Goal: Transaction & Acquisition: Purchase product/service

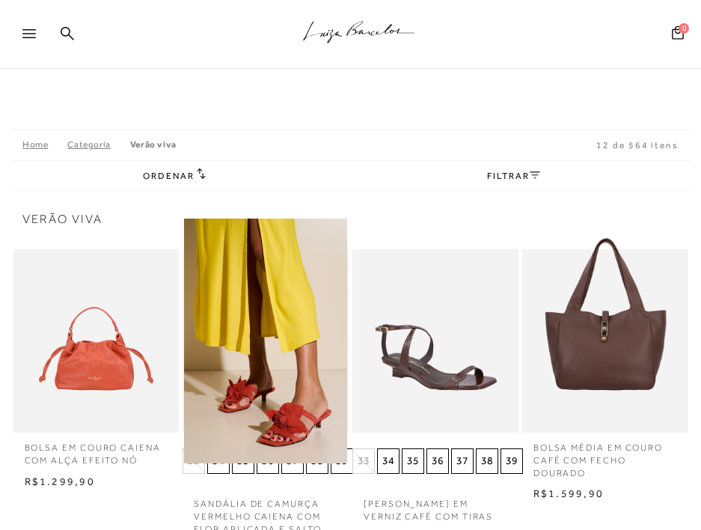
click at [31, 139] on link "Home" at bounding box center [44, 144] width 45 height 10
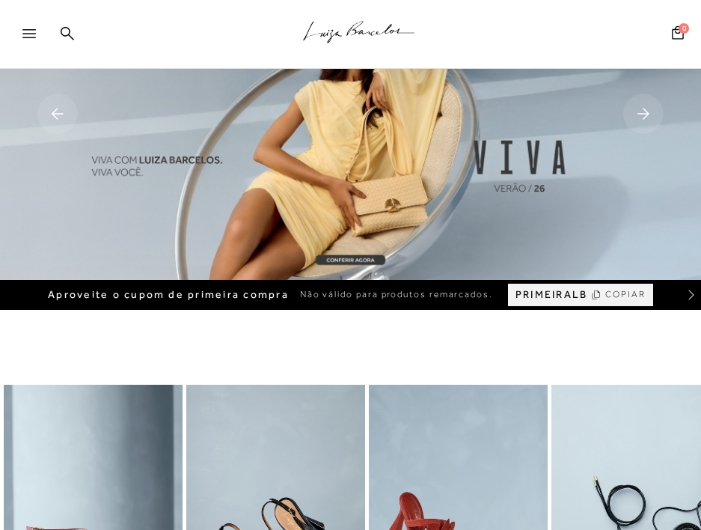
scroll to position [374, 0]
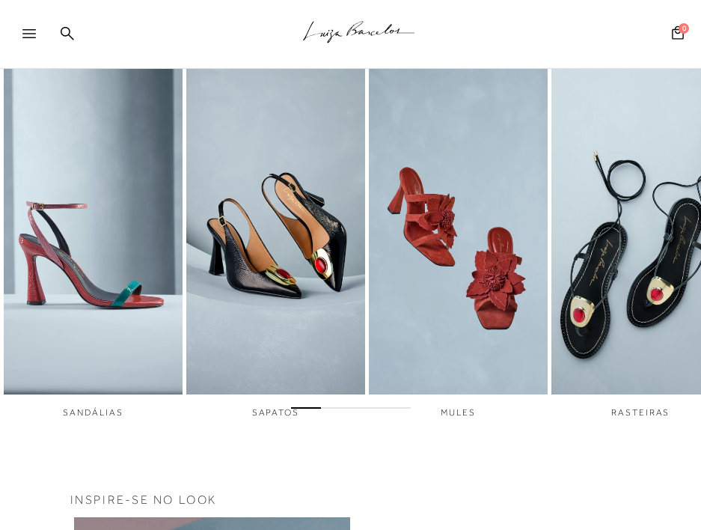
drag, startPoint x: 319, startPoint y: 413, endPoint x: 414, endPoint y: 414, distance: 95.0
click at [414, 413] on div at bounding box center [350, 405] width 701 height 16
click at [358, 408] on span "Go to slide 3" at bounding box center [366, 407] width 30 height 1
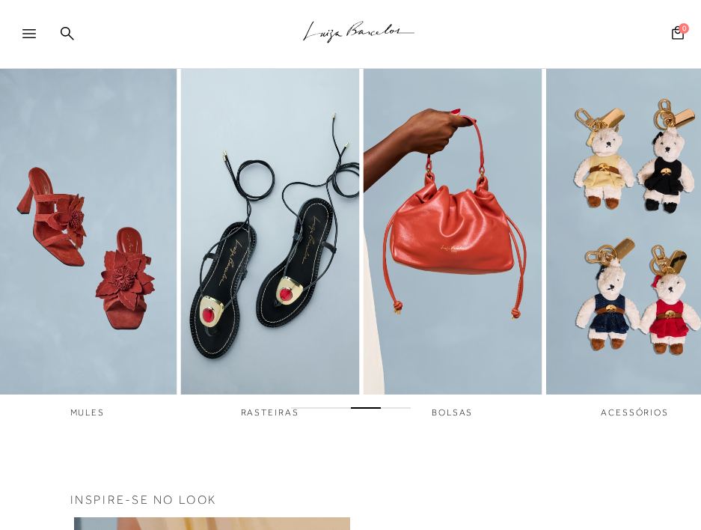
drag, startPoint x: 371, startPoint y: 413, endPoint x: 399, endPoint y: 412, distance: 28.4
click at [399, 412] on div at bounding box center [350, 405] width 701 height 16
click at [399, 408] on span "Go to slide 4" at bounding box center [396, 407] width 30 height 1
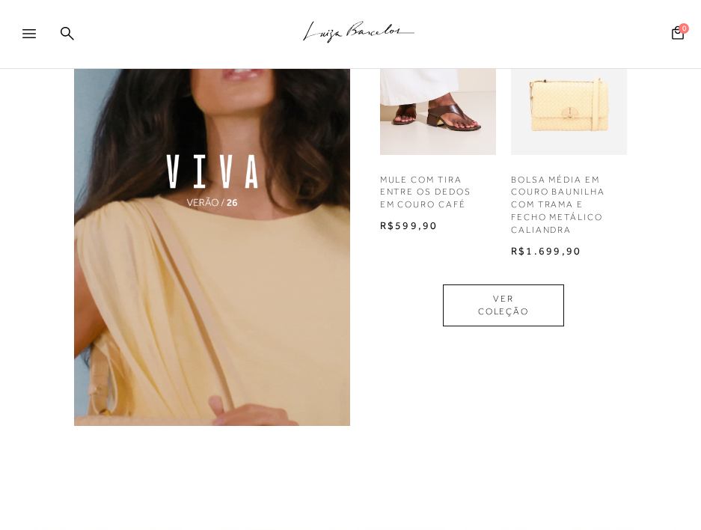
scroll to position [0, 0]
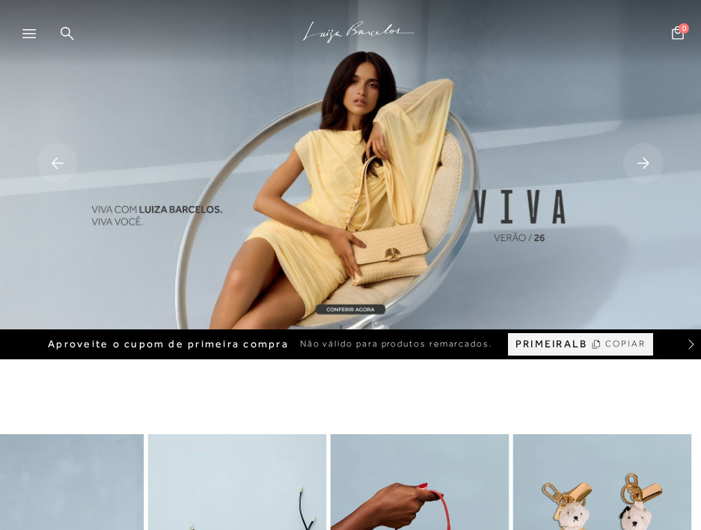
click at [629, 155] on rect at bounding box center [643, 163] width 40 height 40
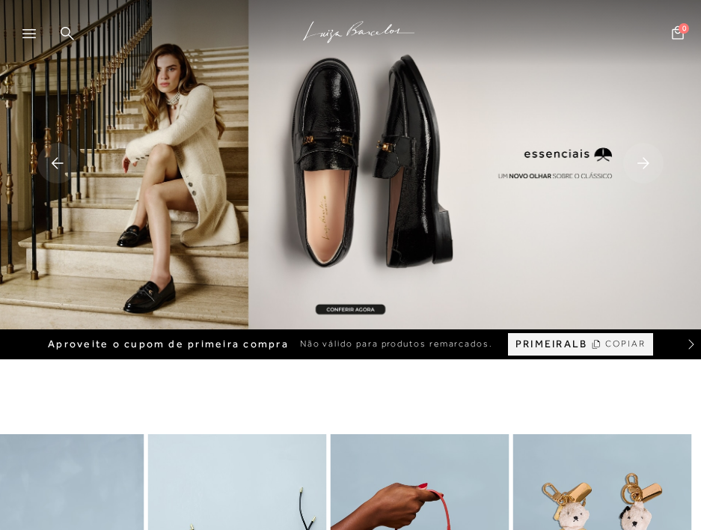
click at [61, 164] on g at bounding box center [57, 163] width 40 height 40
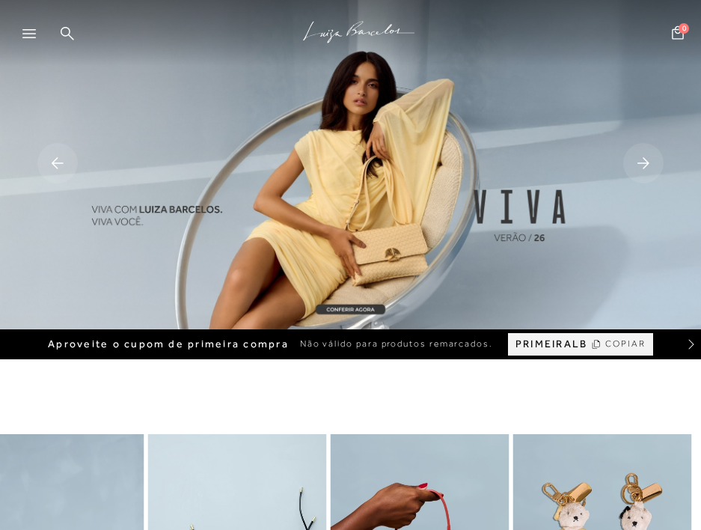
click at [31, 31] on icon at bounding box center [28, 33] width 13 height 9
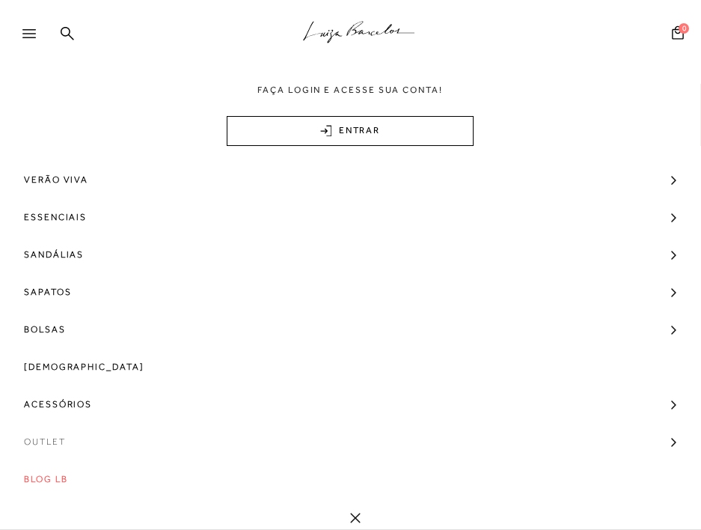
click at [58, 442] on span "Outlet" at bounding box center [45, 441] width 42 height 37
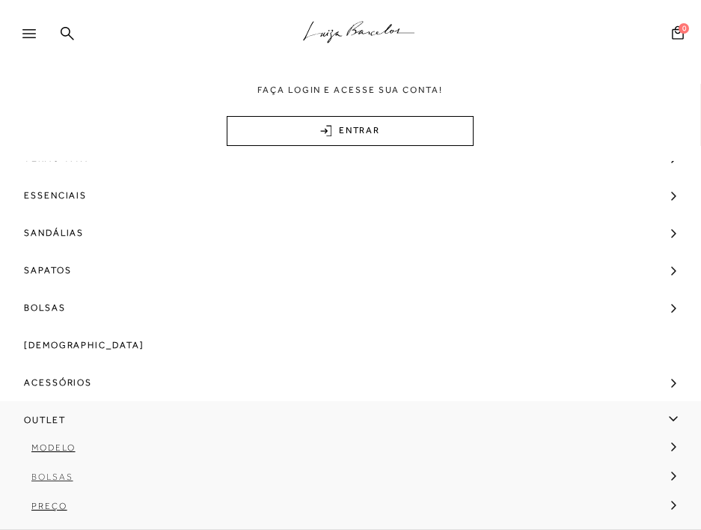
scroll to position [42, 0]
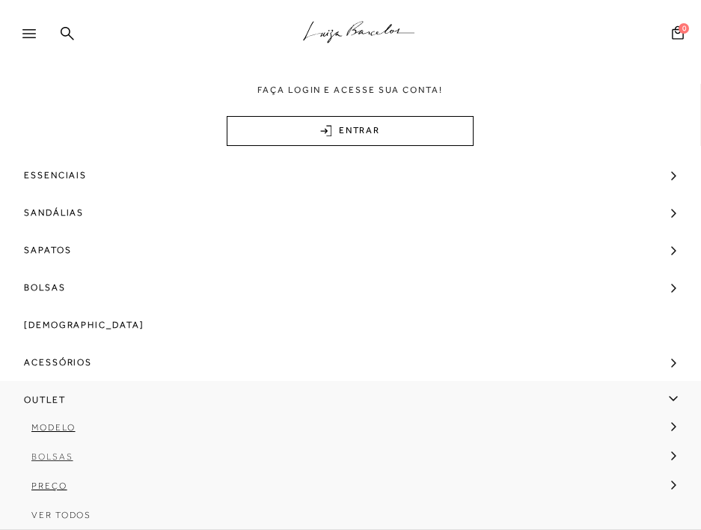
click at [40, 457] on span "Bolsas" at bounding box center [52, 456] width 42 height 10
click at [52, 486] on span "Preço" at bounding box center [49, 485] width 36 height 10
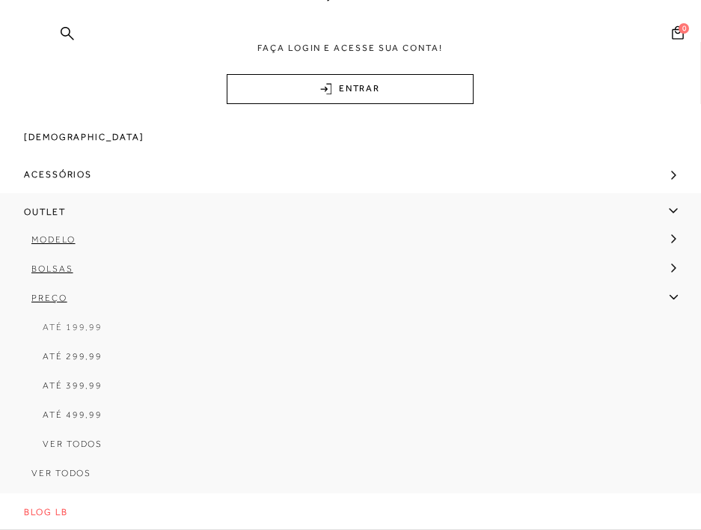
scroll to position [75, 0]
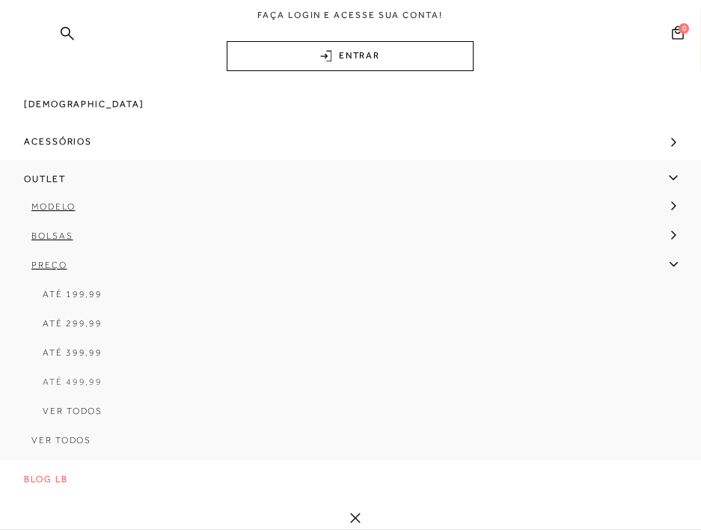
click at [82, 382] on span "Até 499,99" at bounding box center [73, 381] width 60 height 10
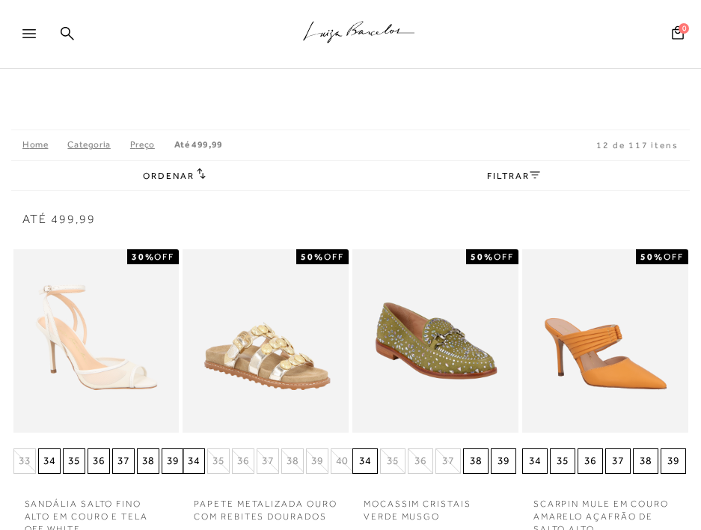
click at [542, 173] on div "FILTRAR" at bounding box center [522, 176] width 70 height 16
click at [539, 175] on icon at bounding box center [535, 174] width 10 height 7
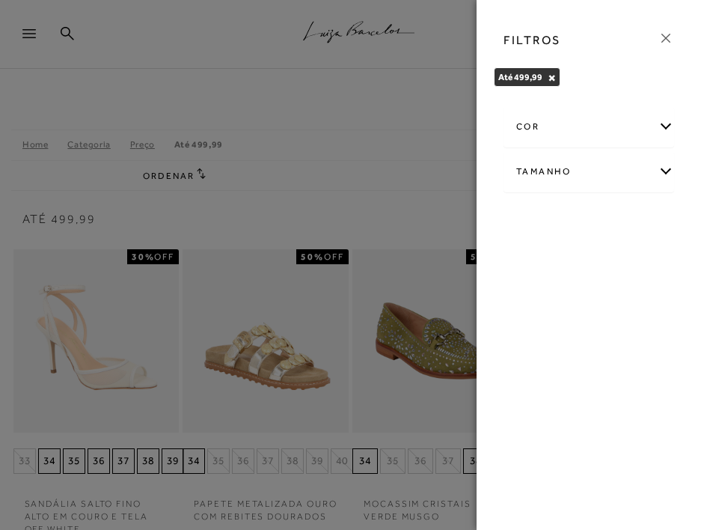
click at [668, 43] on icon at bounding box center [666, 38] width 16 height 16
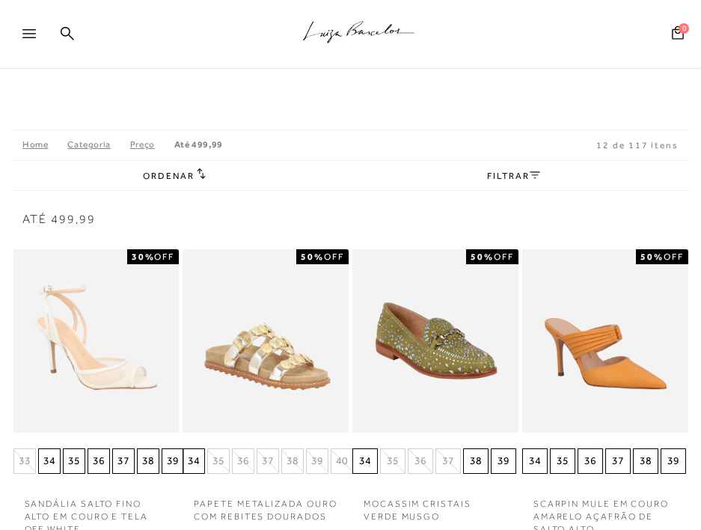
click at [28, 38] on div at bounding box center [35, 38] width 27 height 22
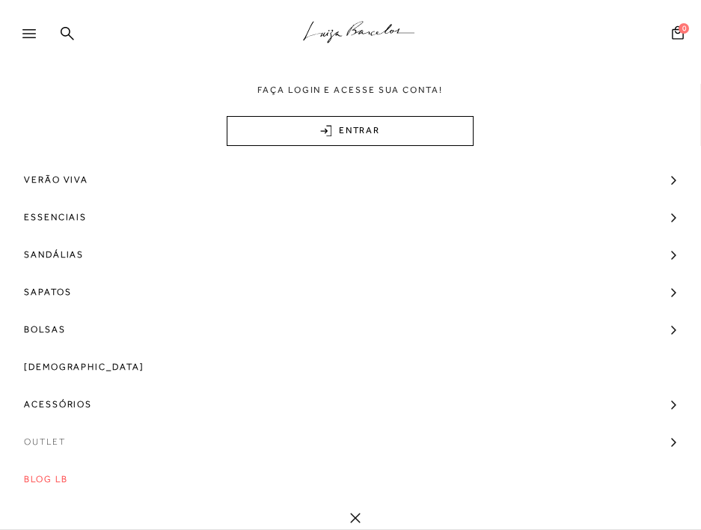
click at [54, 444] on span "Outlet" at bounding box center [45, 441] width 42 height 37
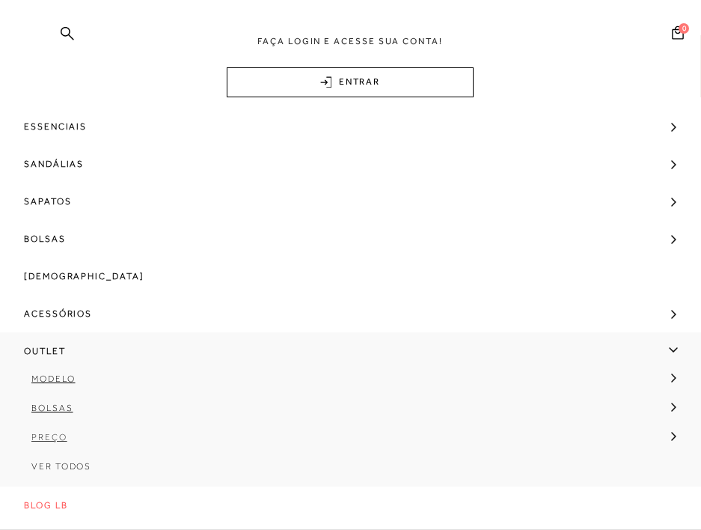
scroll to position [75, 0]
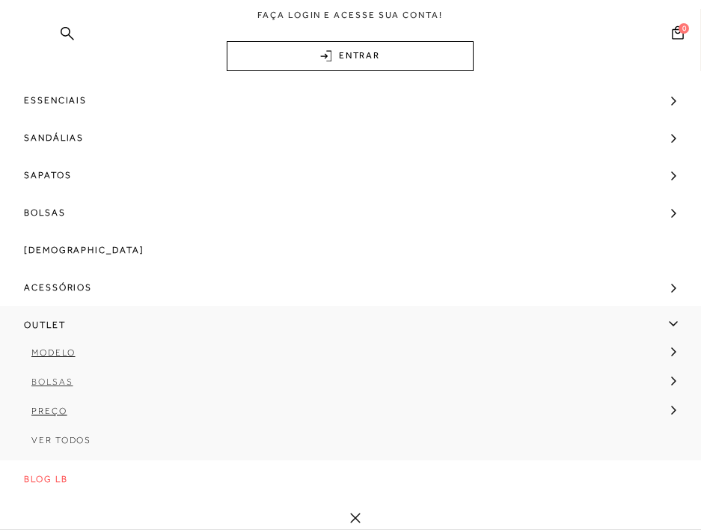
click at [55, 380] on span "Bolsas" at bounding box center [52, 381] width 42 height 10
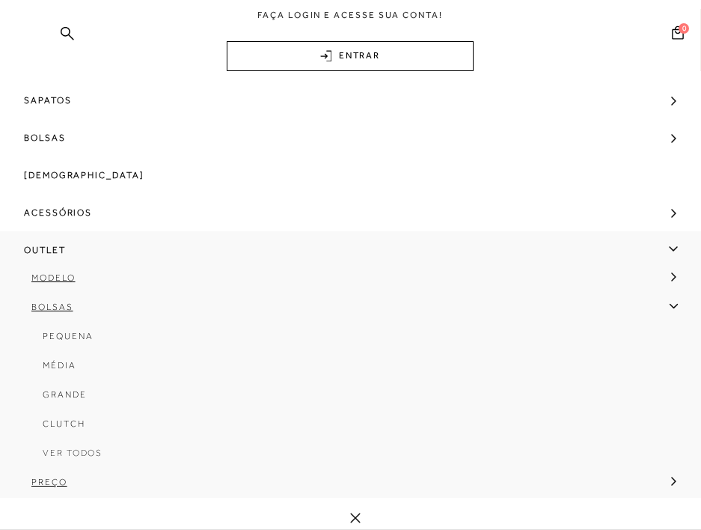
click at [52, 449] on span "Ver Todos" at bounding box center [73, 452] width 60 height 10
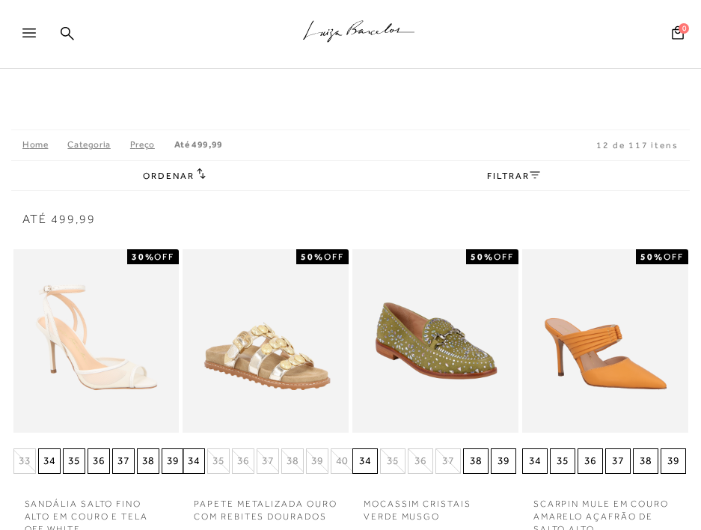
scroll to position [1, 0]
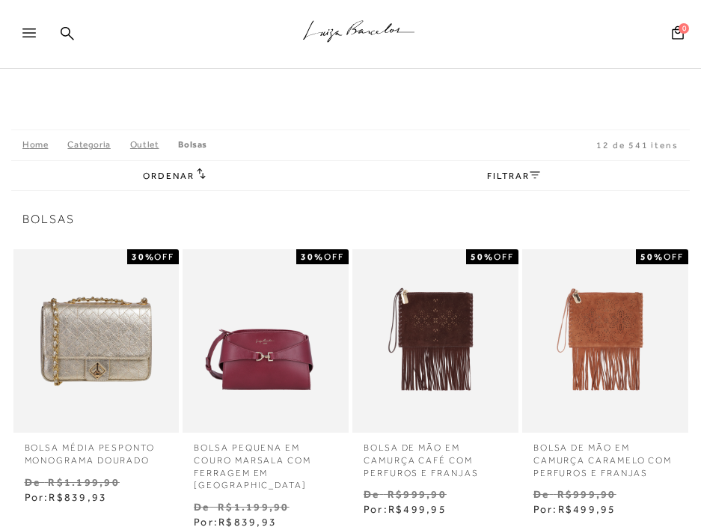
click at [522, 174] on link "FILTRAR" at bounding box center [513, 176] width 52 height 10
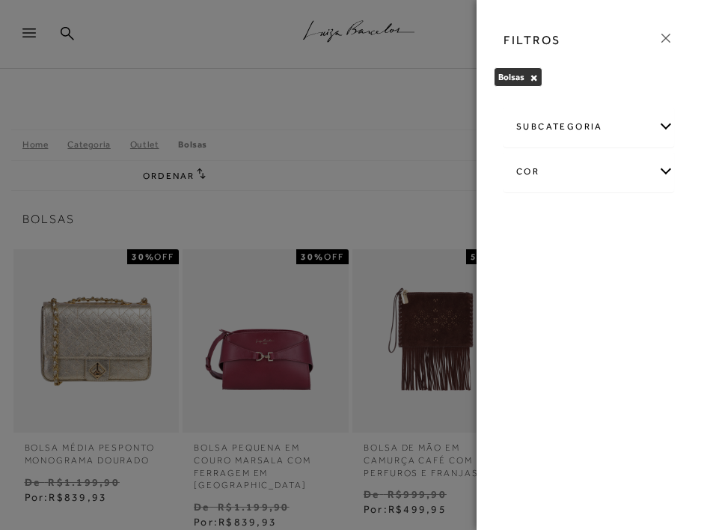
click at [667, 42] on icon at bounding box center [666, 38] width 16 height 16
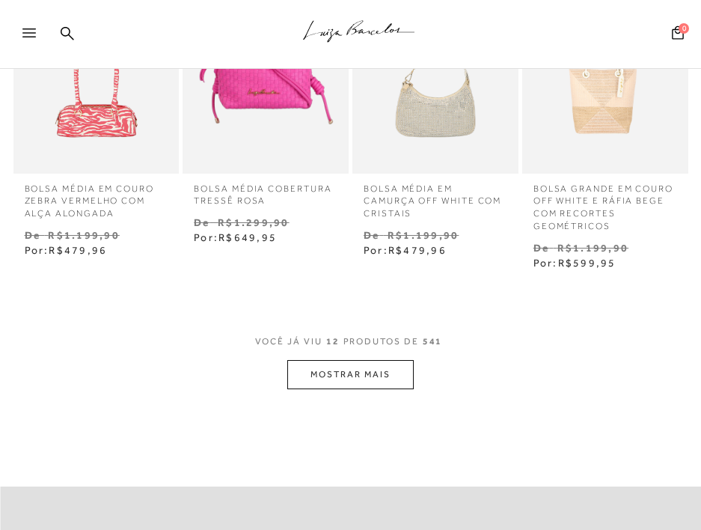
scroll to position [836, 0]
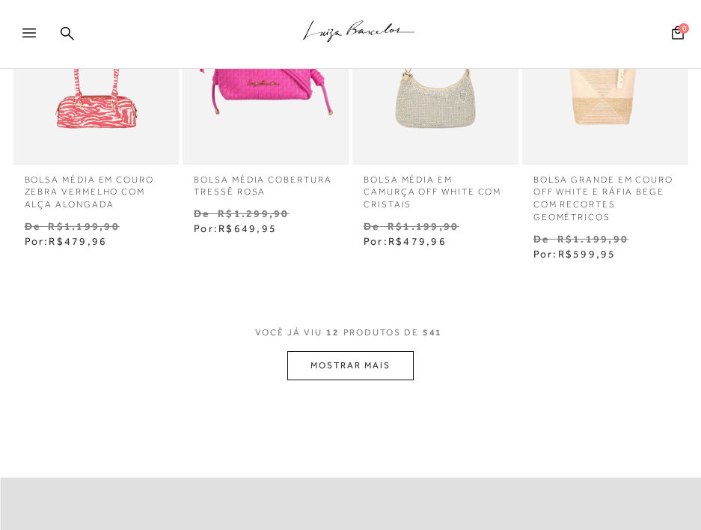
click at [354, 355] on button "MOSTRAR MAIS" at bounding box center [350, 365] width 126 height 29
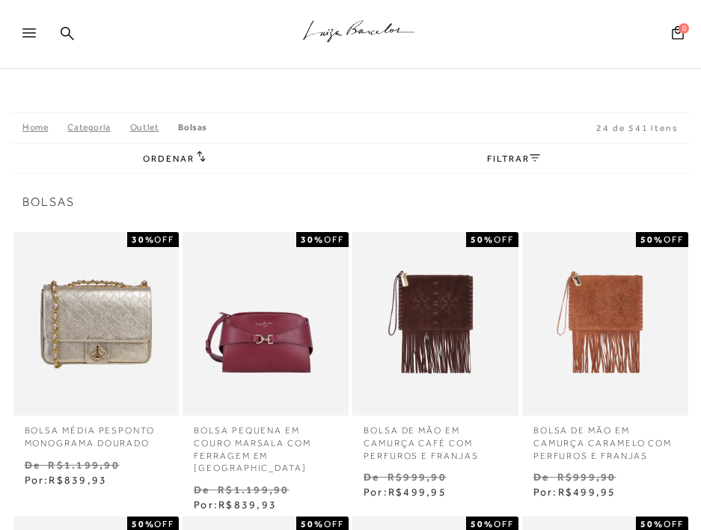
scroll to position [0, 0]
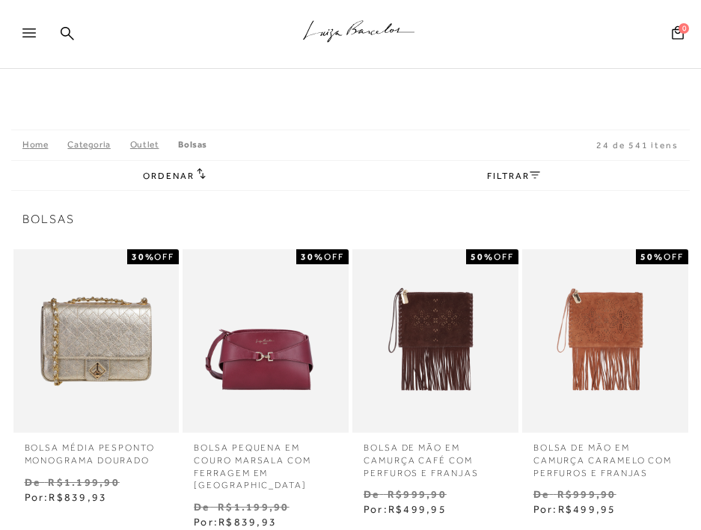
click at [153, 177] on span "Ordenar" at bounding box center [168, 176] width 51 height 10
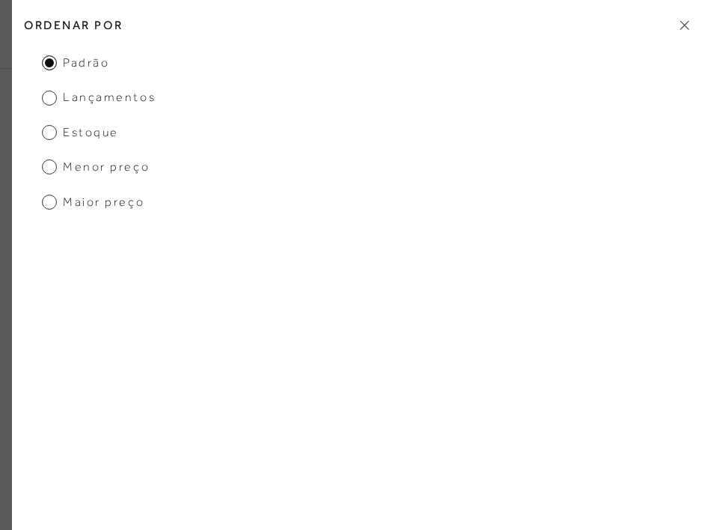
click at [128, 168] on span "Menor preço" at bounding box center [96, 167] width 108 height 16
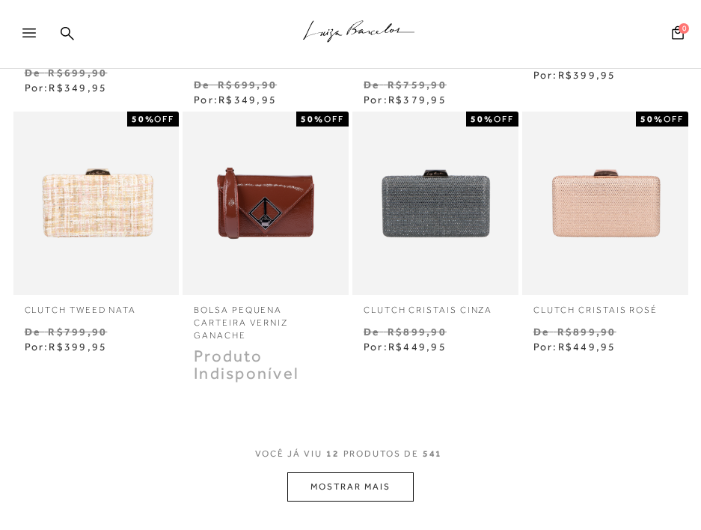
scroll to position [711, 0]
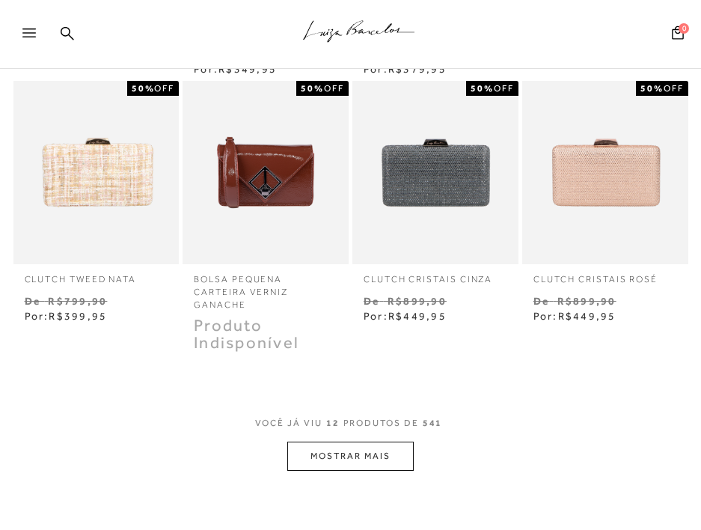
click at [349, 445] on button "MOSTRAR MAIS" at bounding box center [350, 455] width 126 height 29
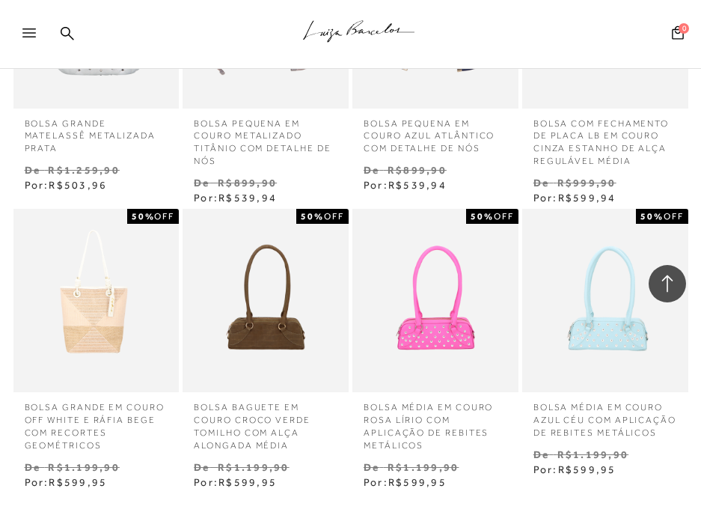
scroll to position [1453, 0]
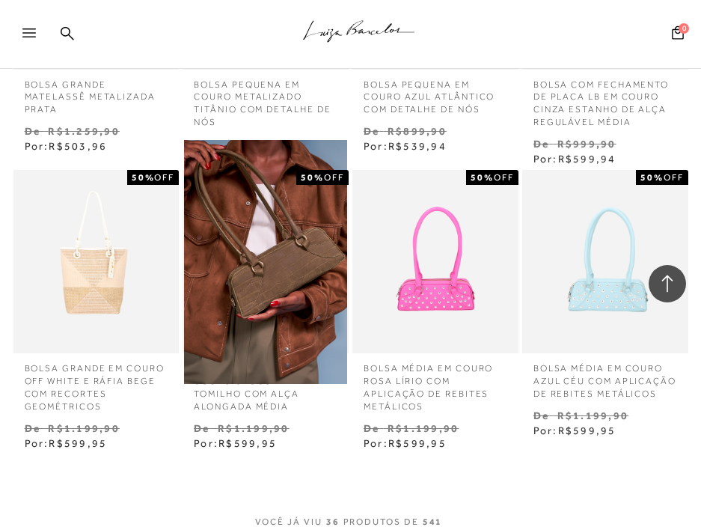
click at [231, 276] on img at bounding box center [265, 262] width 163 height 245
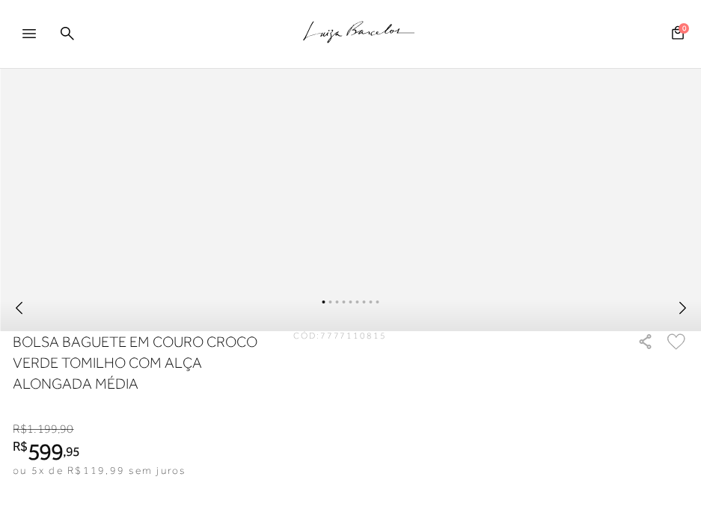
scroll to position [898, 0]
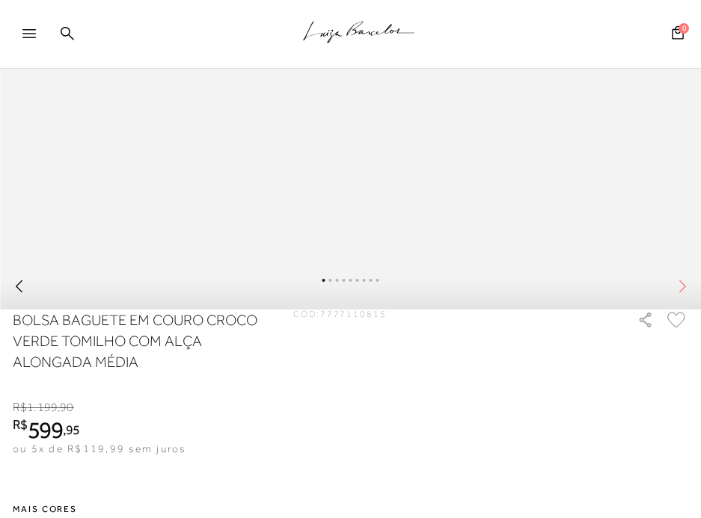
click at [684, 294] on icon at bounding box center [682, 286] width 15 height 15
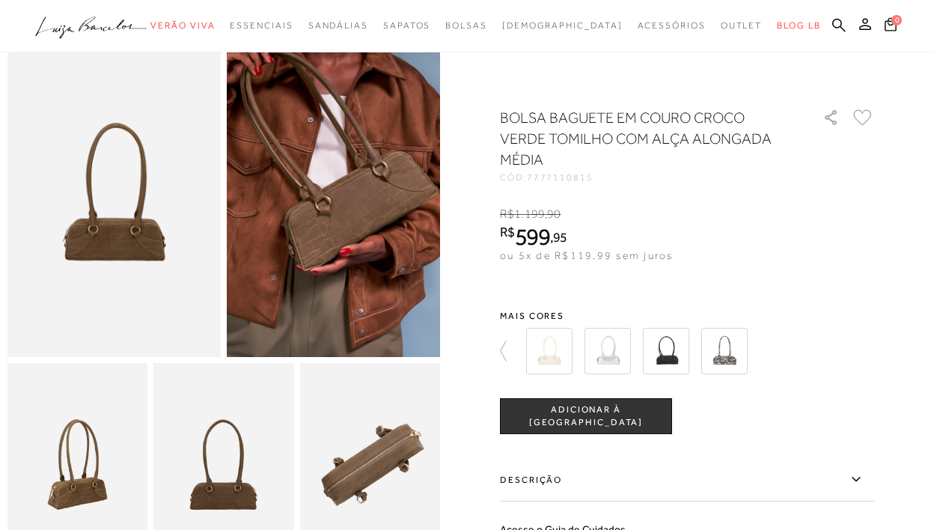
scroll to position [0, 0]
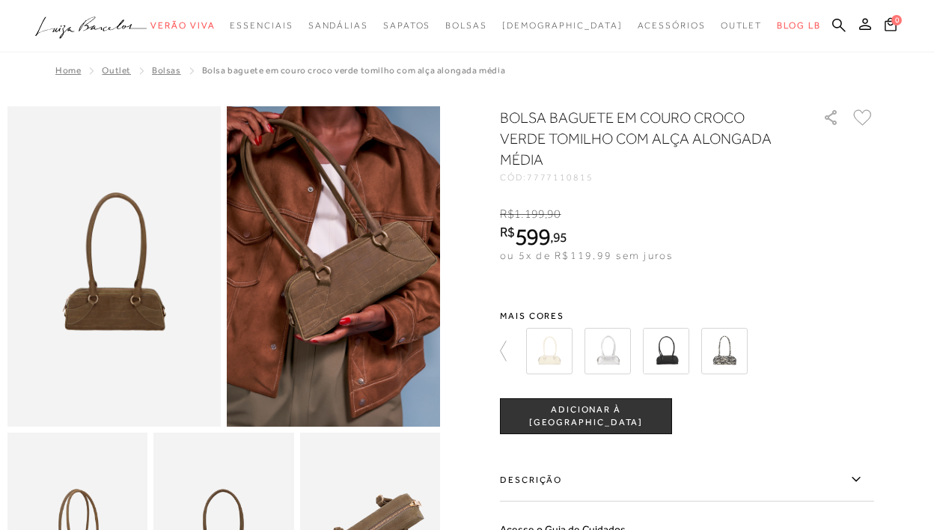
click at [128, 262] on img at bounding box center [113, 266] width 213 height 320
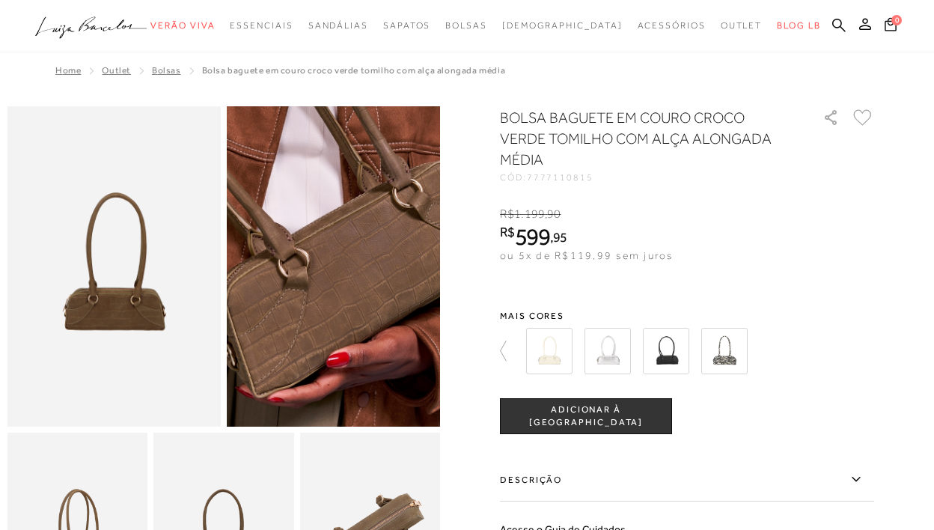
click at [355, 287] on img at bounding box center [314, 250] width 426 height 640
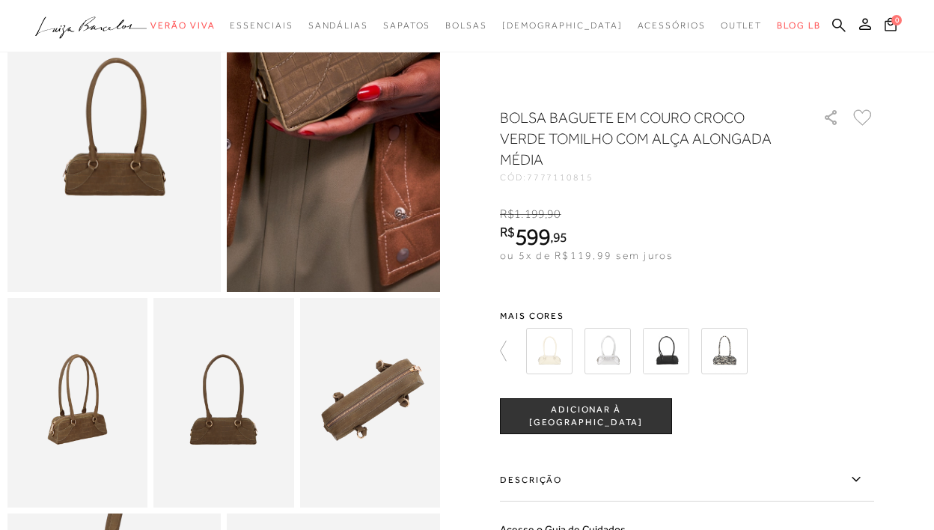
scroll to position [150, 0]
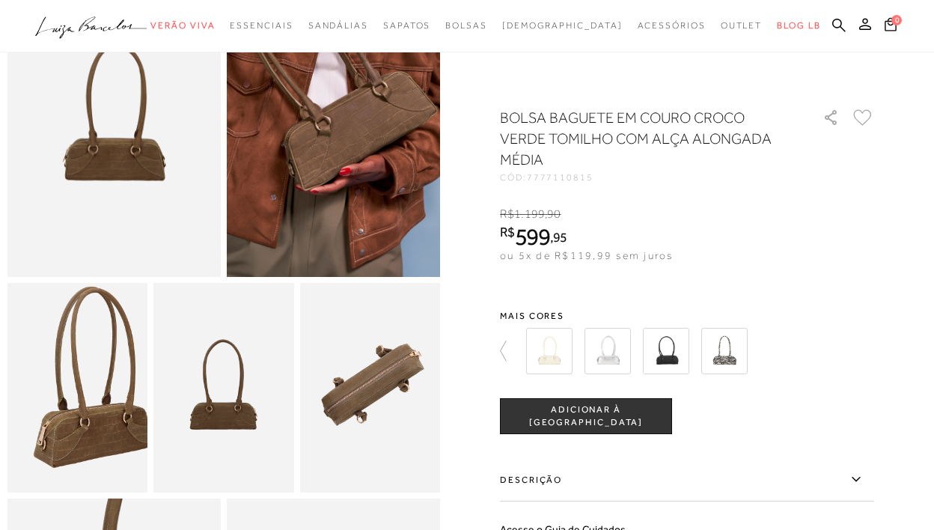
click at [58, 403] on img at bounding box center [93, 383] width 281 height 420
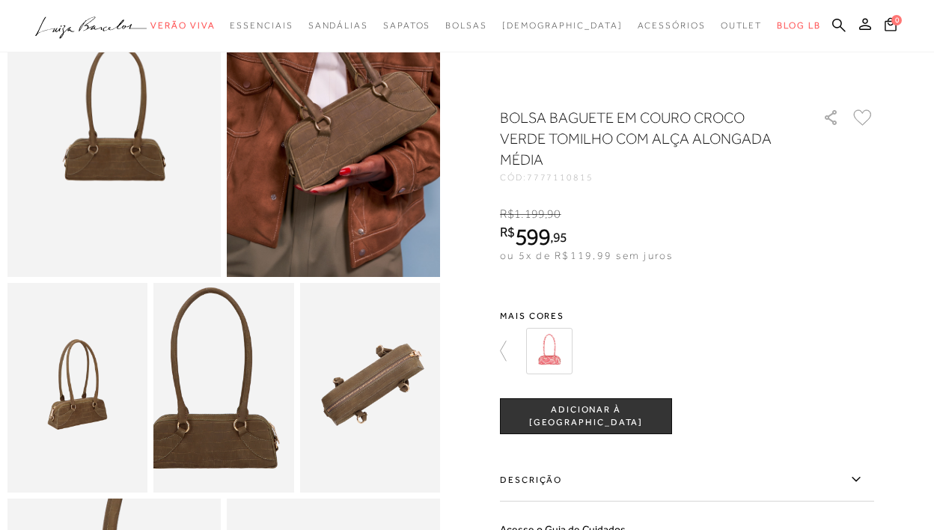
click at [235, 402] on img at bounding box center [213, 384] width 281 height 420
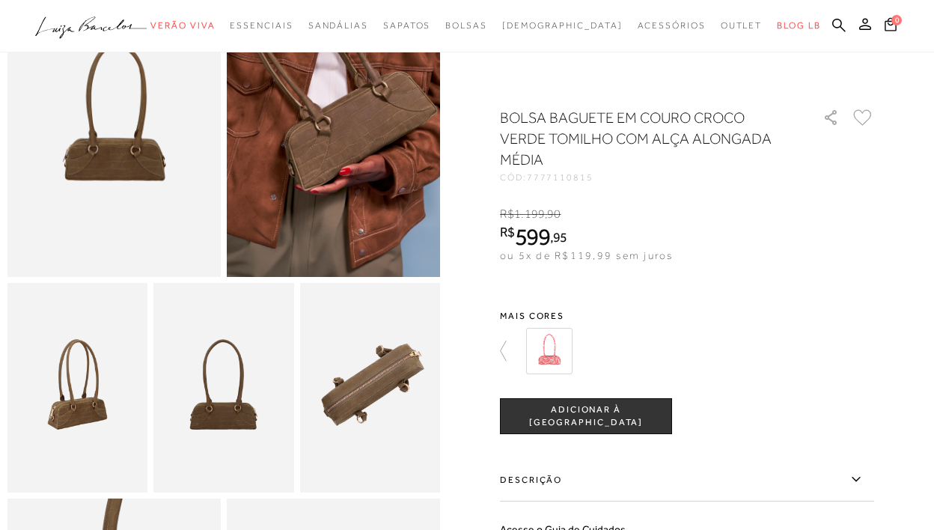
click at [369, 404] on img at bounding box center [370, 388] width 140 height 210
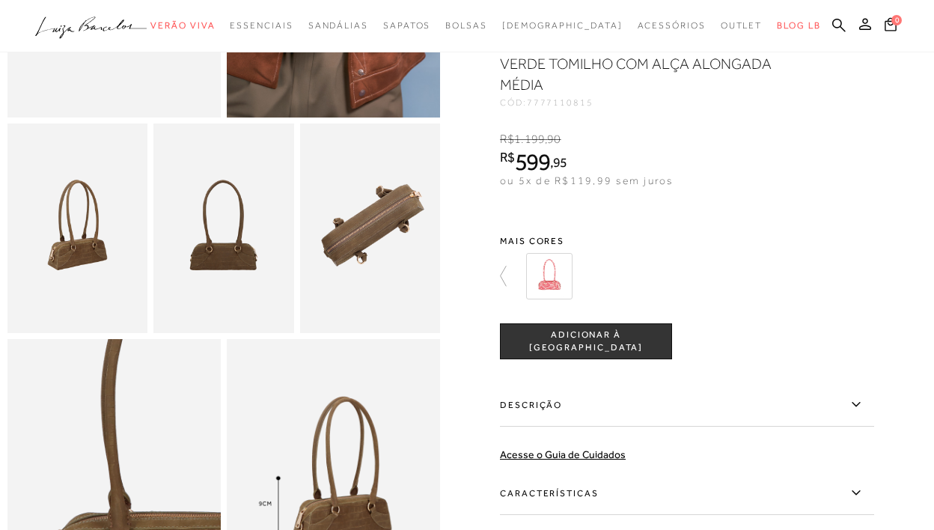
scroll to position [449, 0]
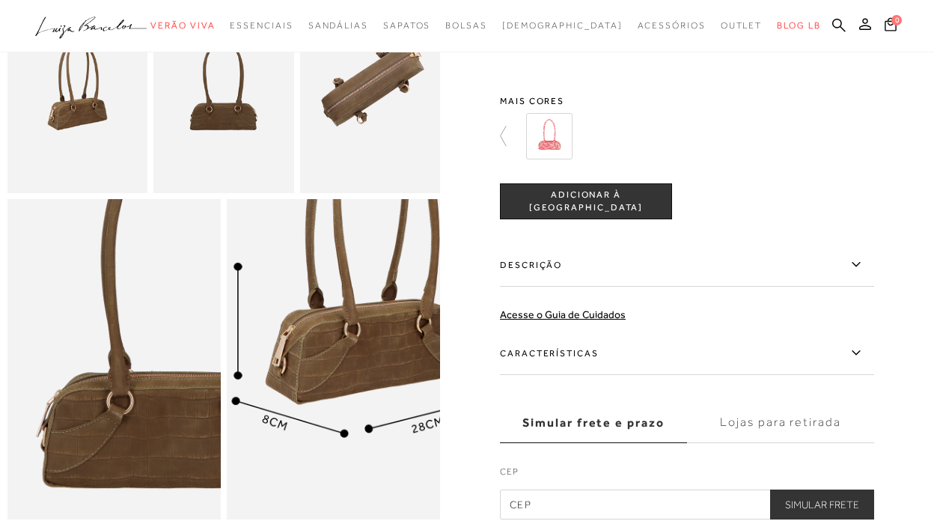
click at [321, 429] on img at bounding box center [348, 309] width 426 height 640
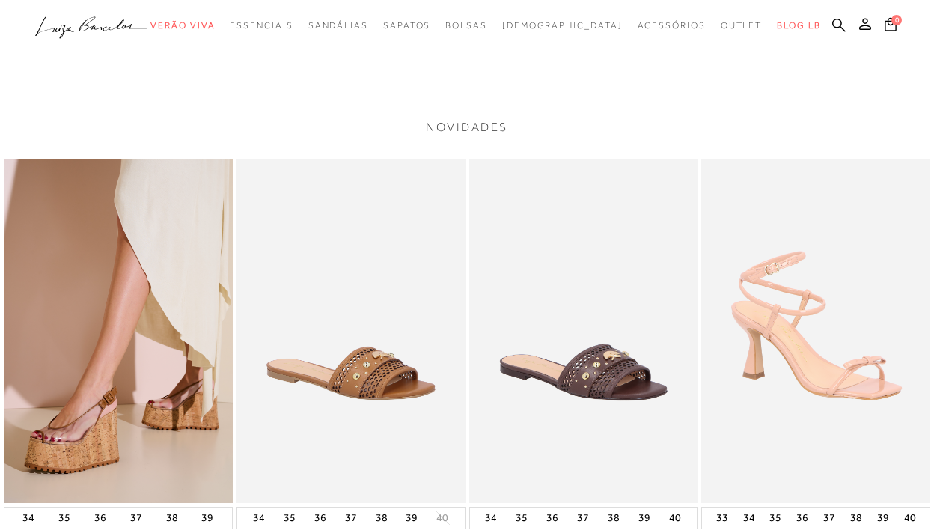
scroll to position [1197, 0]
